Goal: Information Seeking & Learning: Learn about a topic

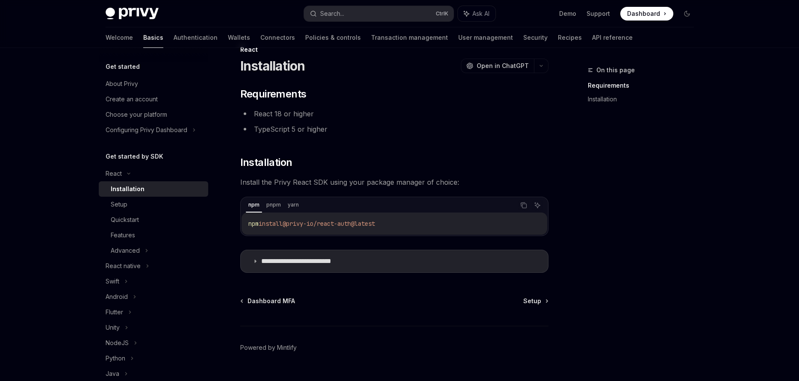
scroll to position [39, 0]
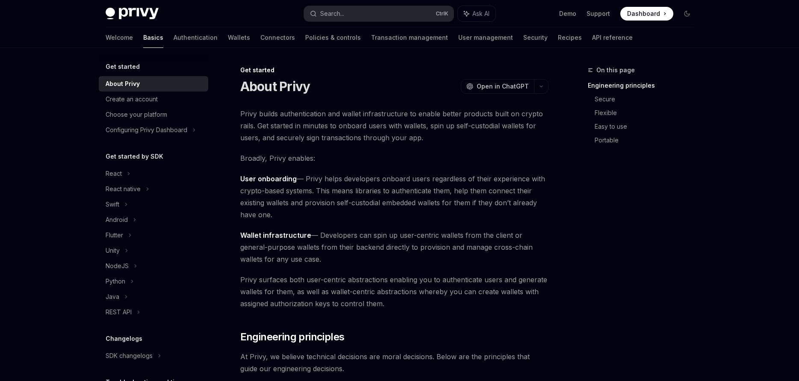
type textarea "*"
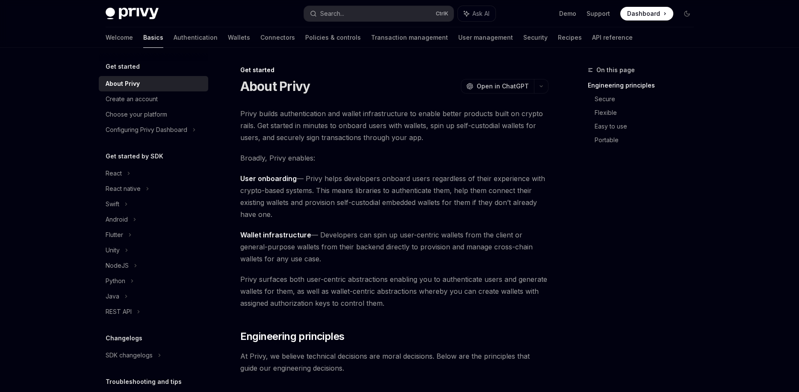
click at [637, 10] on span "Dashboard" at bounding box center [643, 13] width 33 height 9
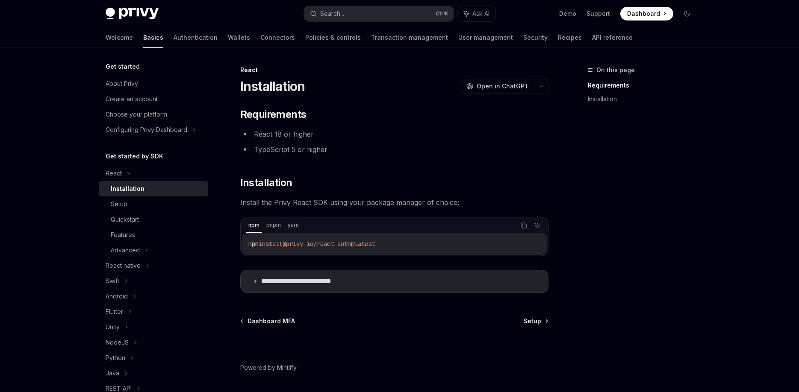
type textarea "*"
